Goal: Task Accomplishment & Management: Use online tool/utility

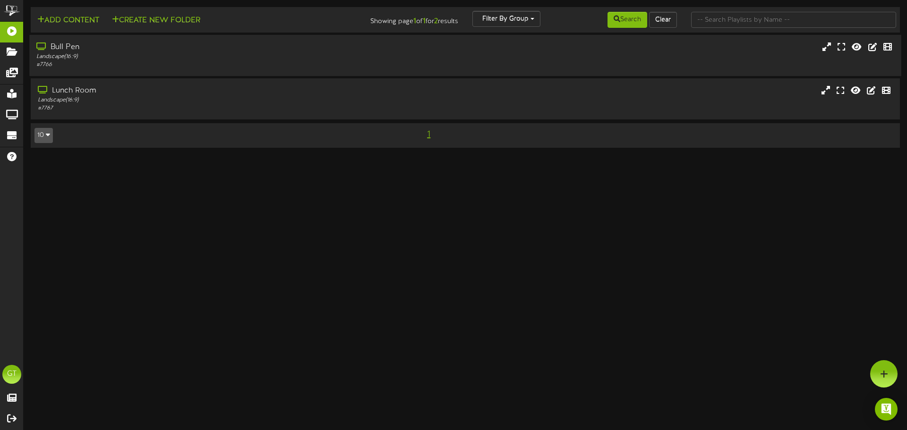
click at [276, 54] on div "Landscape ( 16:9 )" at bounding box center [210, 57] width 349 height 8
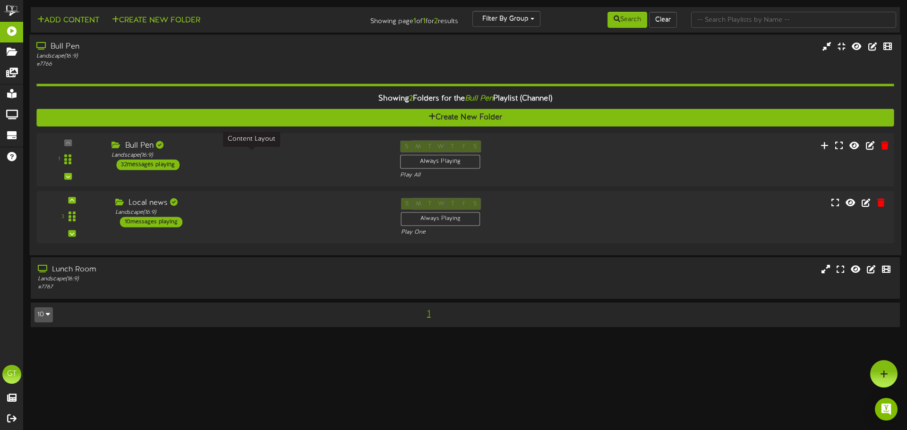
click at [284, 155] on div "Landscape ( 16:9 )" at bounding box center [249, 156] width 275 height 8
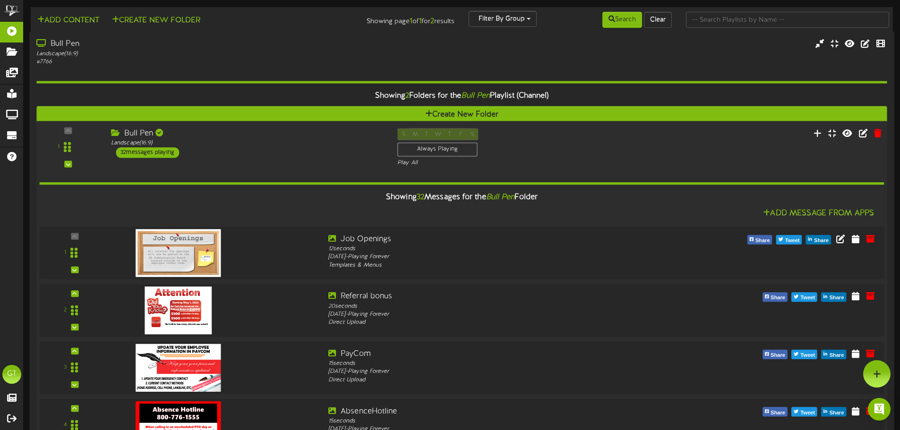
click at [351, 154] on div "Bull Pen Landscape ( 16:9 ) 32 messages playing" at bounding box center [247, 144] width 286 height 30
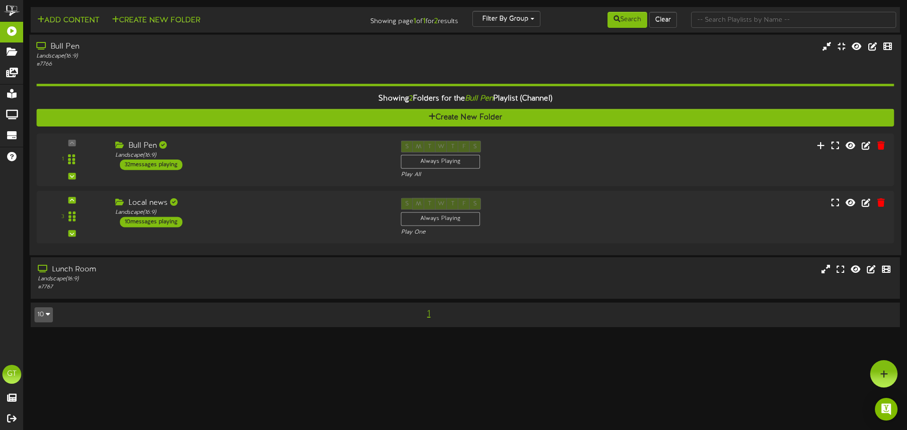
click at [288, 59] on div "Landscape ( 16:9 )" at bounding box center [210, 56] width 349 height 8
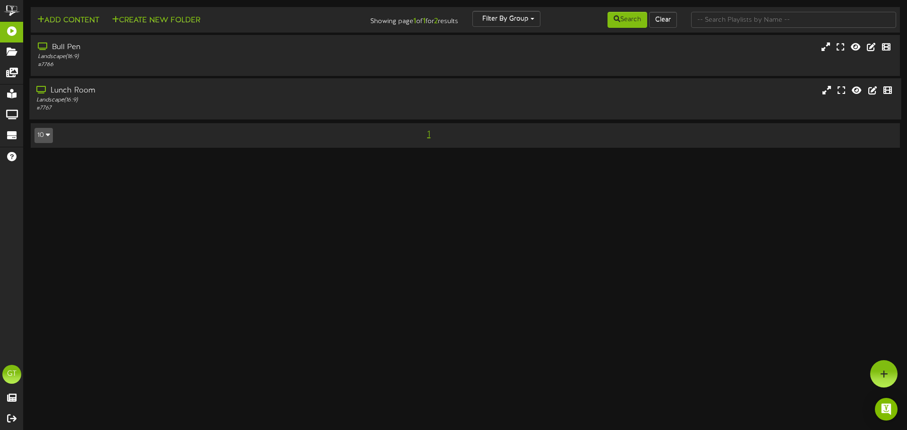
click at [281, 83] on div "Lunch Room Landscape ( 16:9 ) # 7767" at bounding box center [465, 98] width 872 height 41
